Goal: Task Accomplishment & Management: Manage account settings

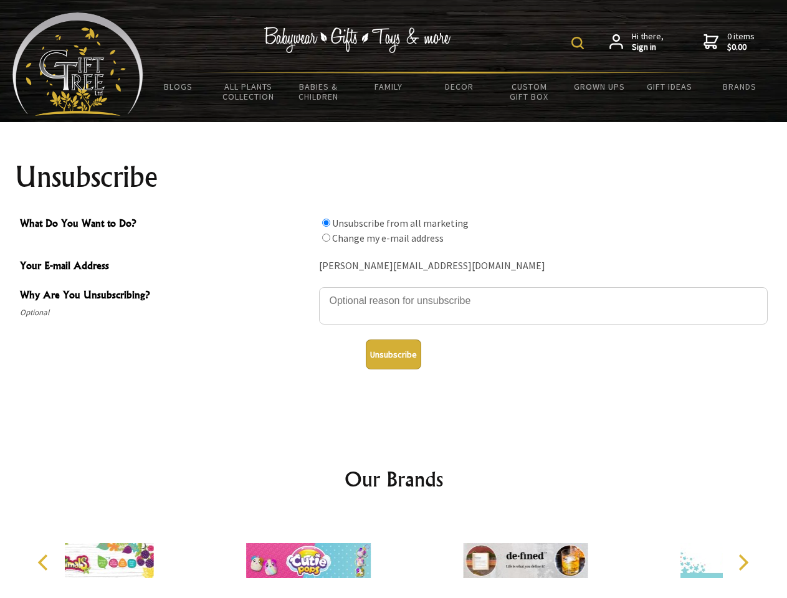
click at [579, 43] on img at bounding box center [577, 43] width 12 height 12
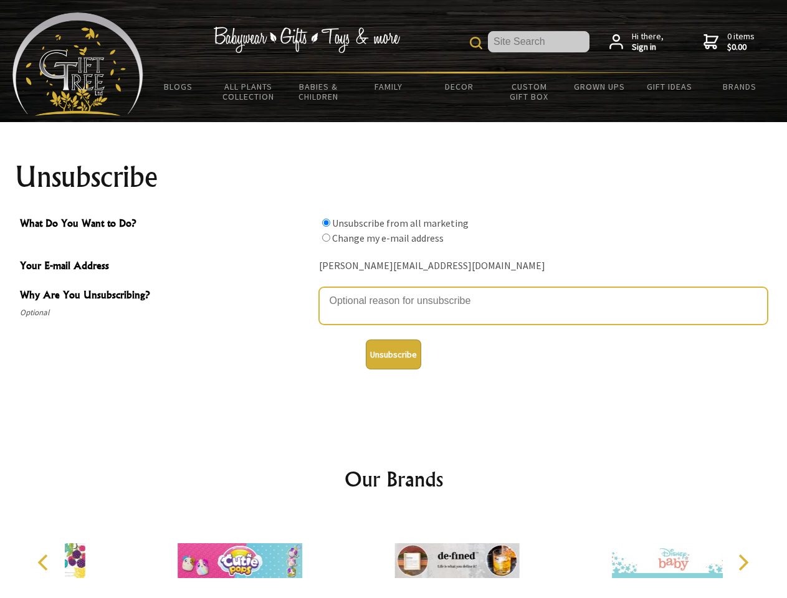
click at [394, 292] on textarea "Why Are You Unsubscribing?" at bounding box center [543, 305] width 449 height 37
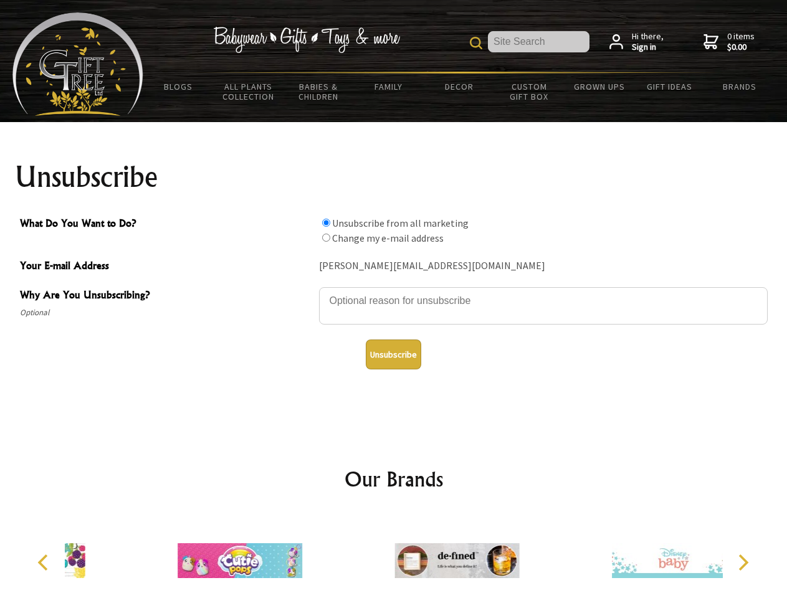
click at [326, 222] on input "What Do You Want to Do?" at bounding box center [326, 223] width 8 height 8
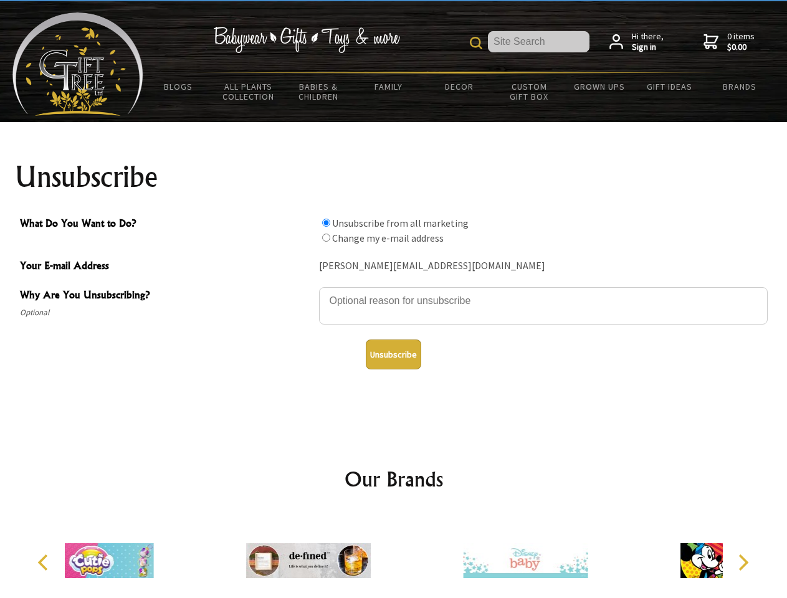
click at [326, 237] on input "What Do You Want to Do?" at bounding box center [326, 238] width 8 height 8
radio input "true"
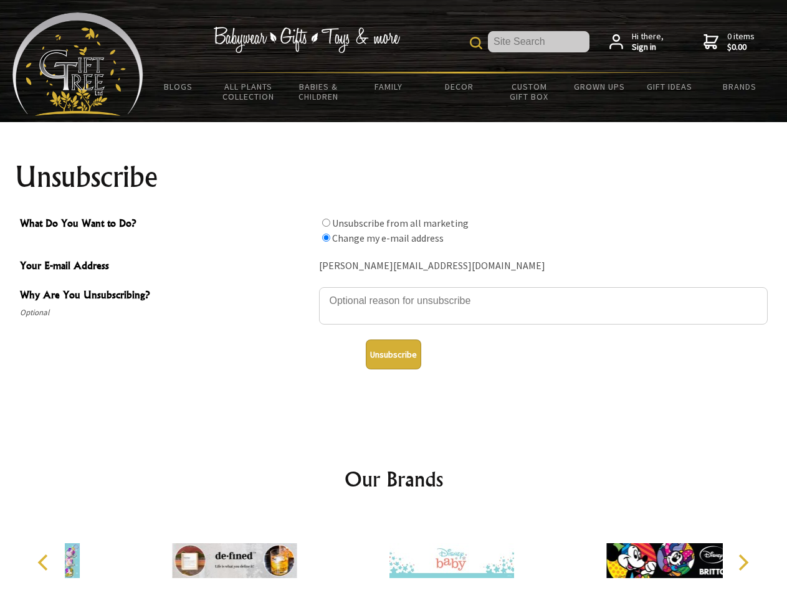
click at [393, 355] on button "Unsubscribe" at bounding box center [393, 355] width 55 height 30
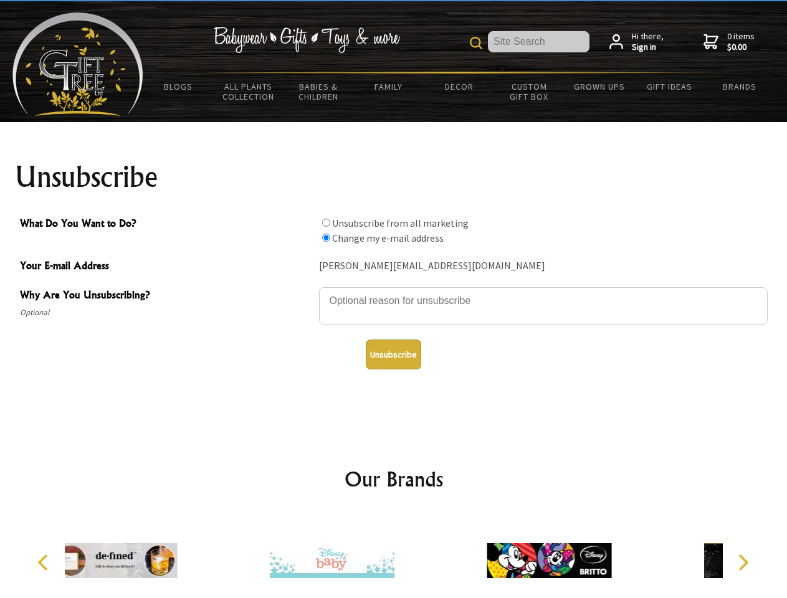
click at [45, 563] on icon "Previous" at bounding box center [44, 563] width 16 height 16
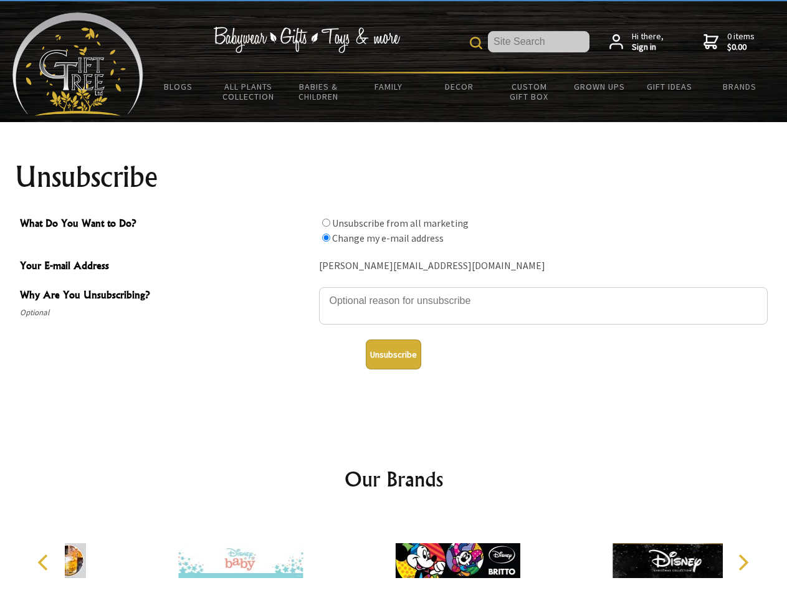
click at [743, 563] on icon "Next" at bounding box center [742, 563] width 16 height 16
